Goal: Task Accomplishment & Management: Manage account settings

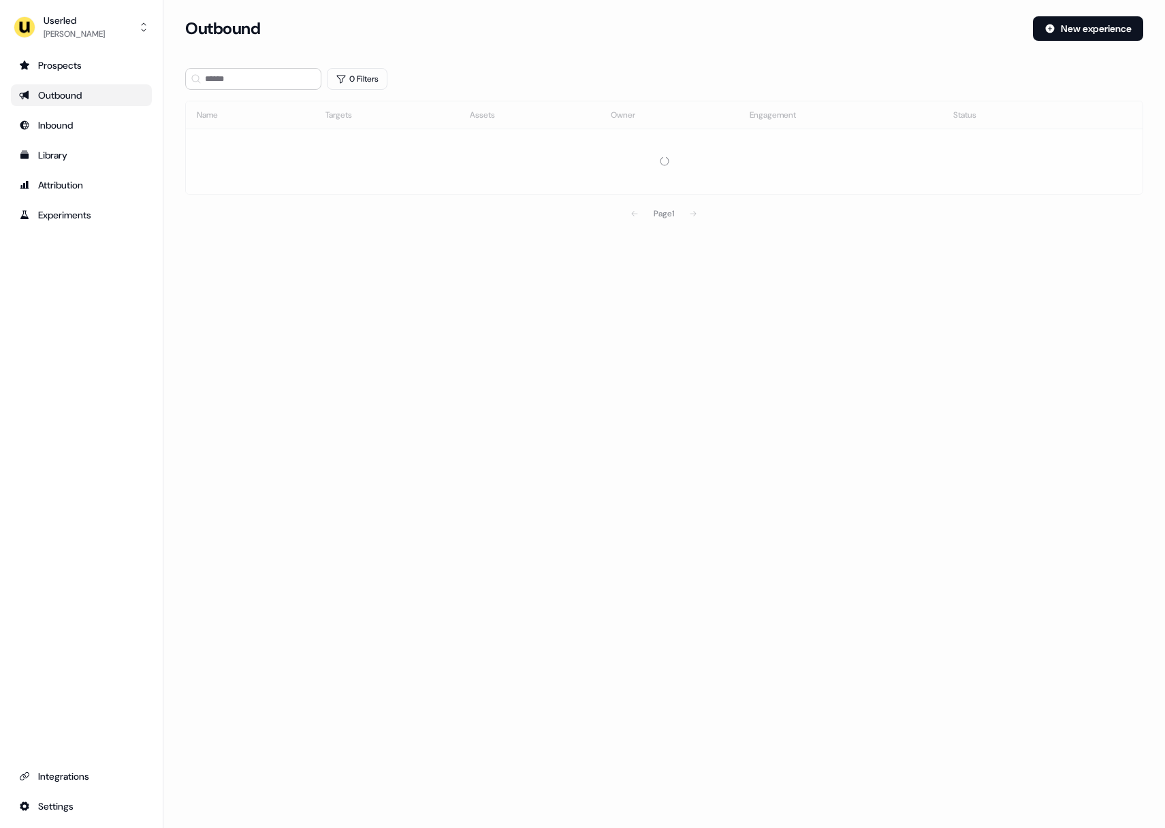
drag, startPoint x: 909, startPoint y: 378, endPoint x: 911, endPoint y: 362, distance: 16.4
click at [909, 374] on div "Loading... Outbound New experience 0 Filters Name Targets Assets Owner Engageme…" at bounding box center [663, 414] width 1001 height 828
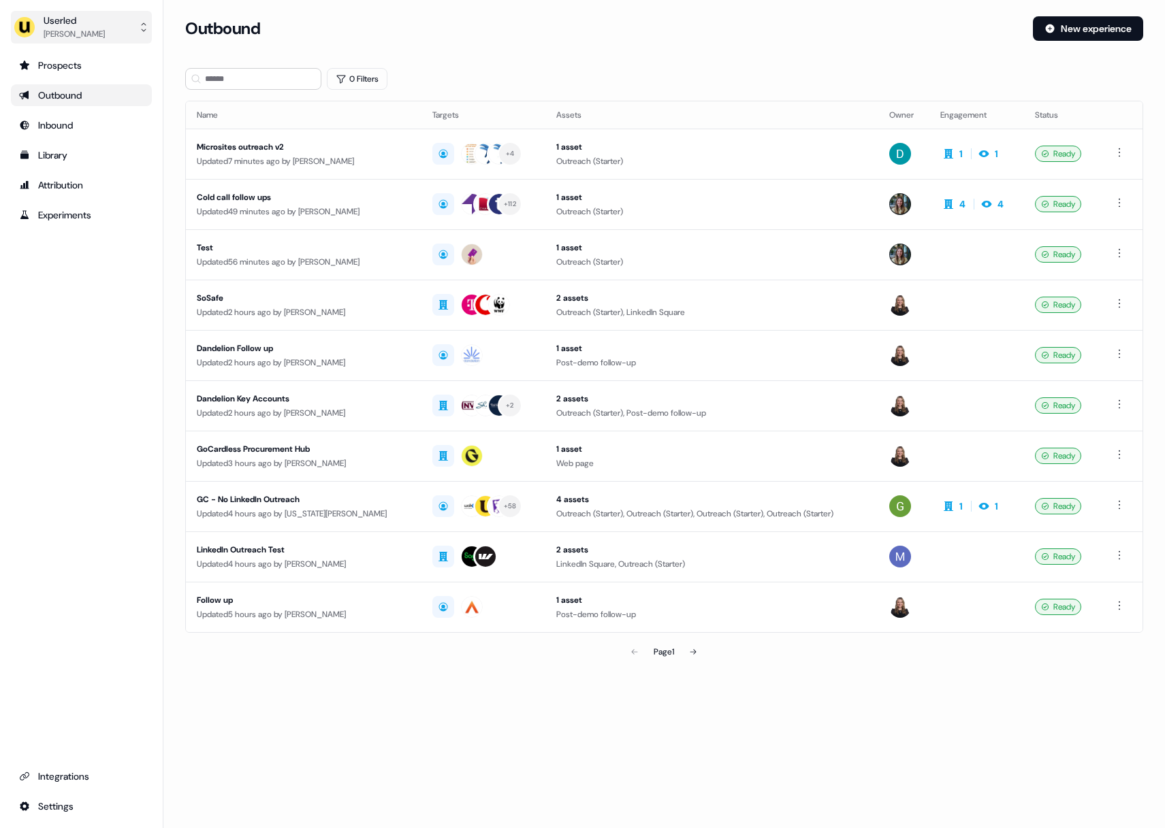
click at [26, 25] on img "side nav menu" at bounding box center [25, 27] width 22 height 22
click at [55, 63] on div "Impersonate (Admin)" at bounding box center [80, 64] width 129 height 25
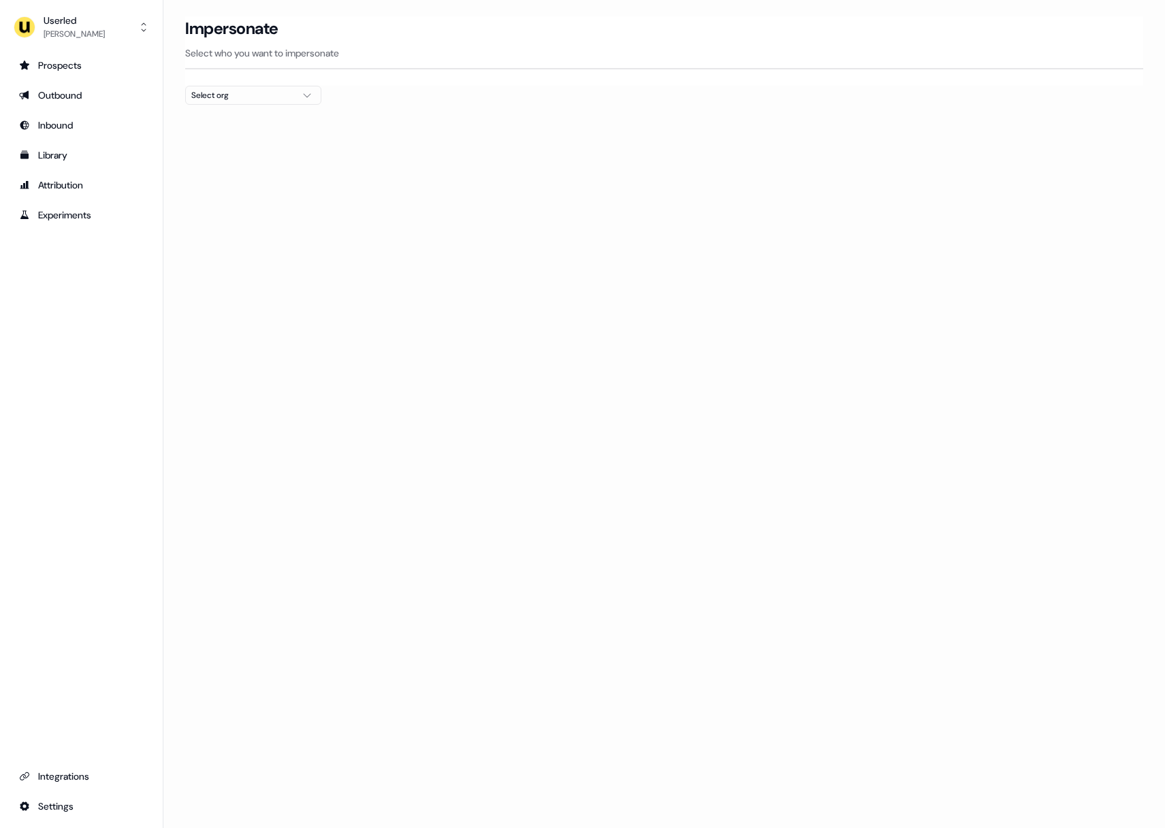
click at [277, 101] on div "Select org" at bounding box center [242, 95] width 102 height 14
type input "****"
click at [268, 144] on div "Moss" at bounding box center [253, 144] width 135 height 22
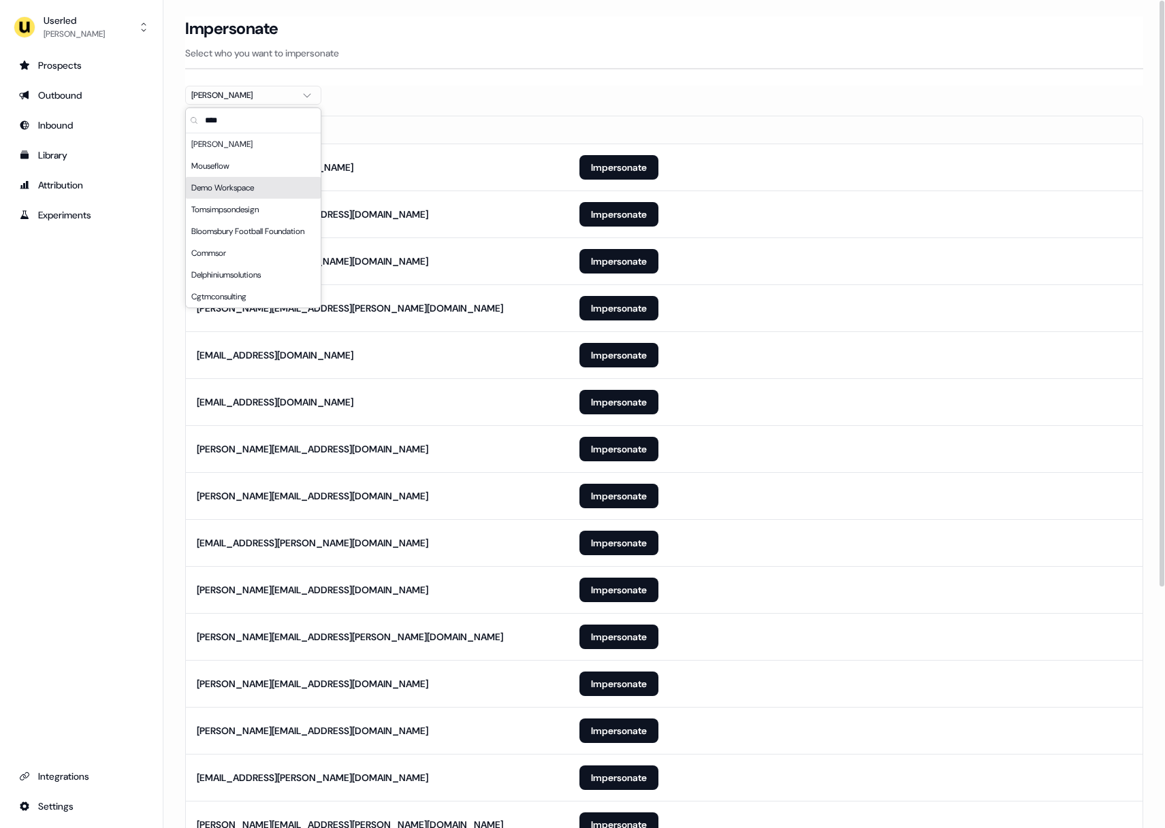
click at [863, 94] on section "Loading... Impersonate Select who you want to impersonate Moss Email felicity.c…" at bounding box center [663, 592] width 1001 height 1152
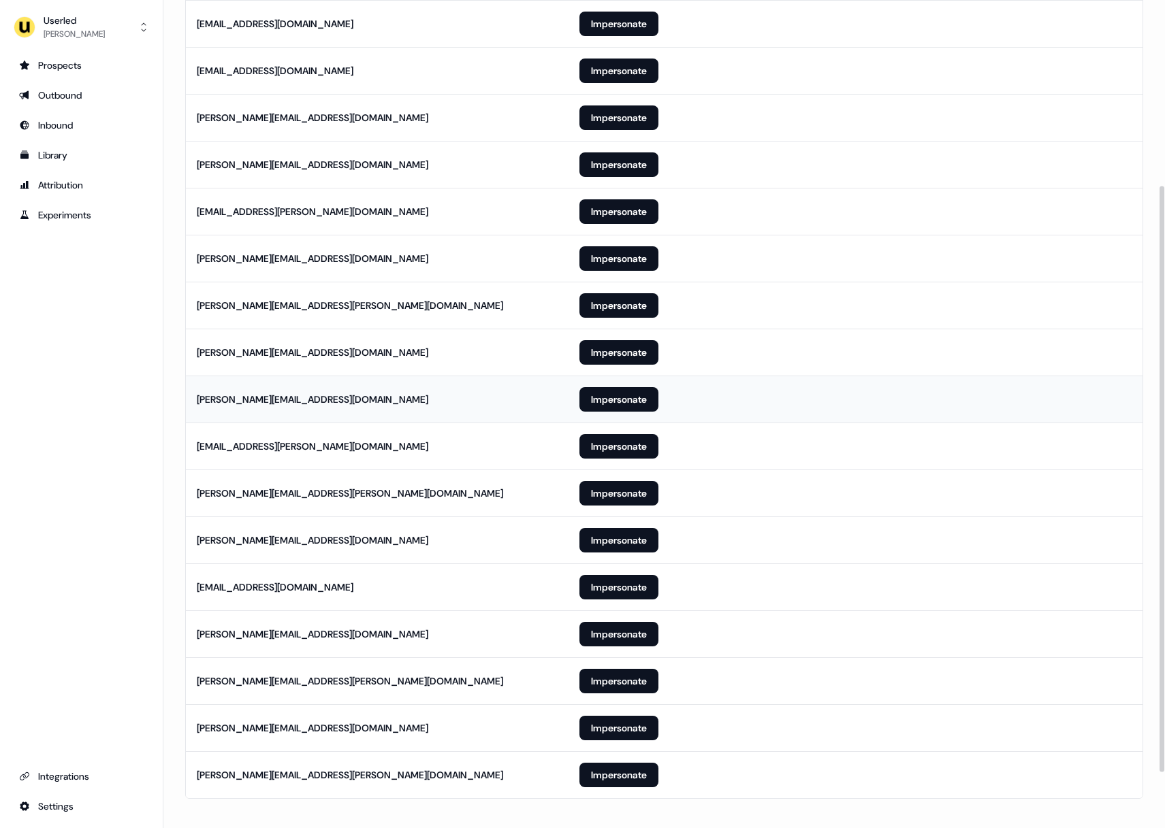
scroll to position [340, 0]
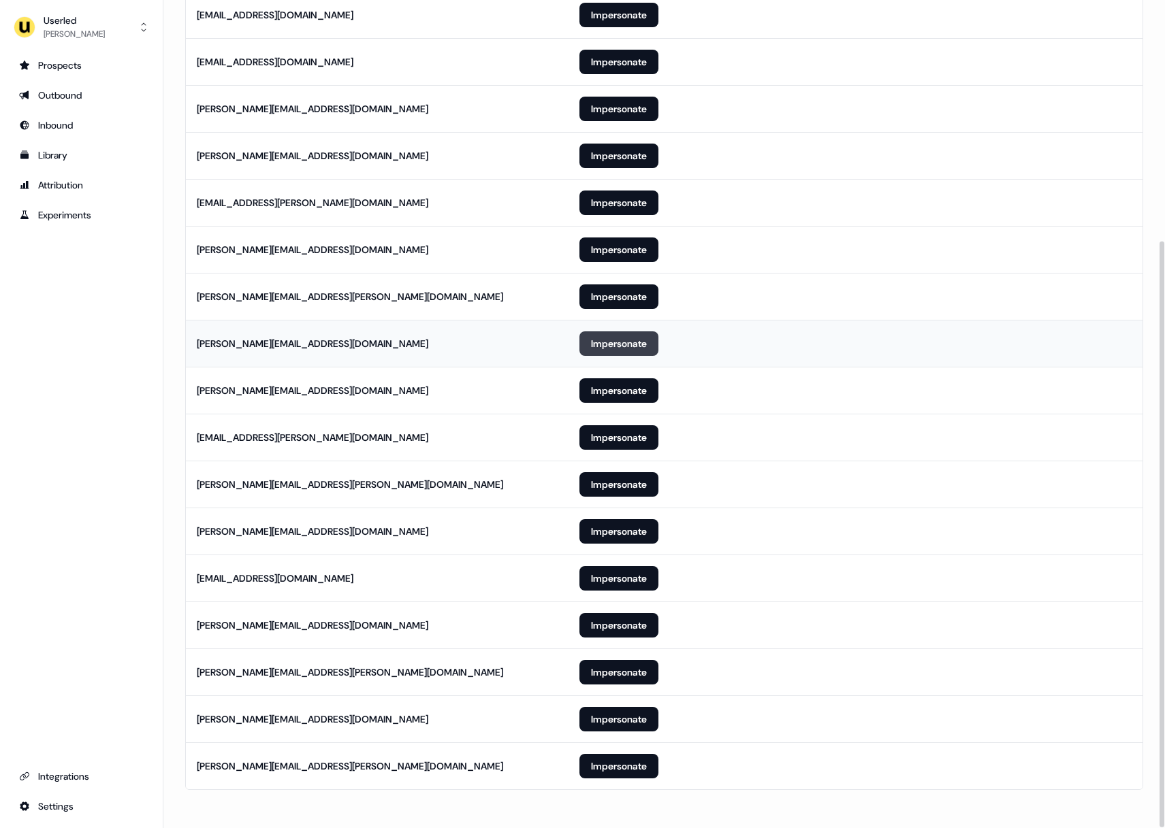
click at [600, 342] on button "Impersonate" at bounding box center [618, 344] width 79 height 25
